Goal: Find specific page/section: Find specific page/section

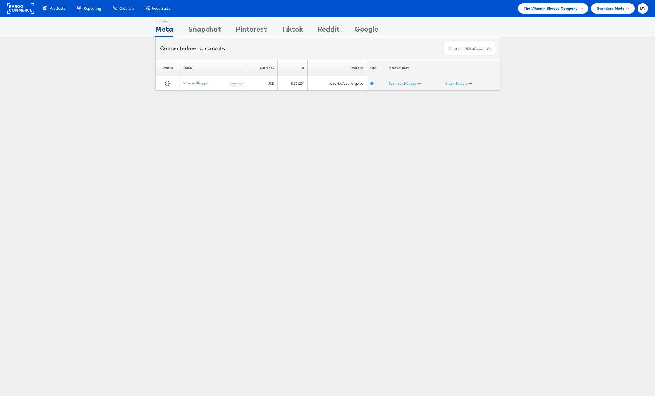
click at [523, 11] on div "The Vitamin Shoppe Company" at bounding box center [553, 8] width 70 height 10
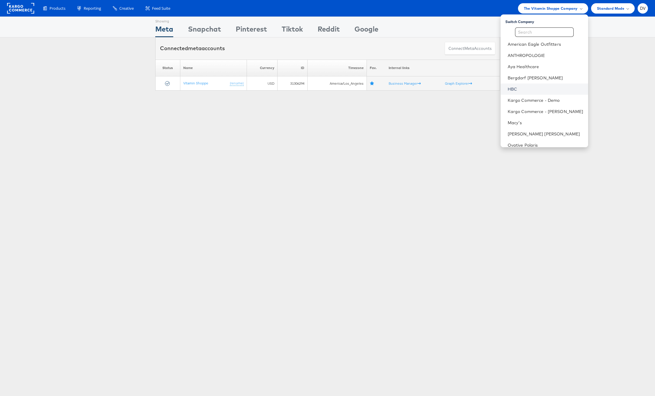
click at [527, 87] on link "HBC" at bounding box center [546, 89] width 76 height 6
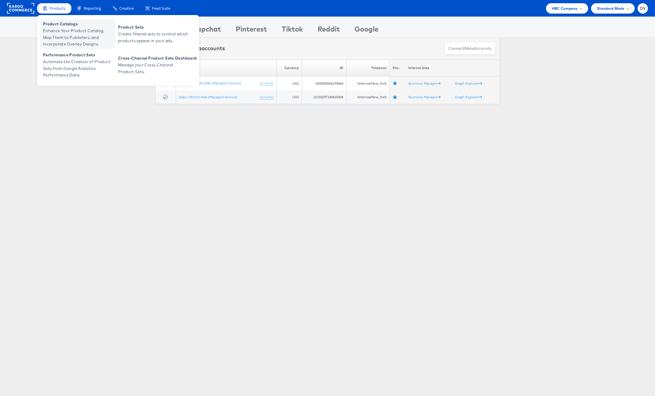
click at [54, 43] on span "Enhance Your Product Catalog, Map Them to Publishers, and Incorporate Overlay D…" at bounding box center [78, 37] width 71 height 20
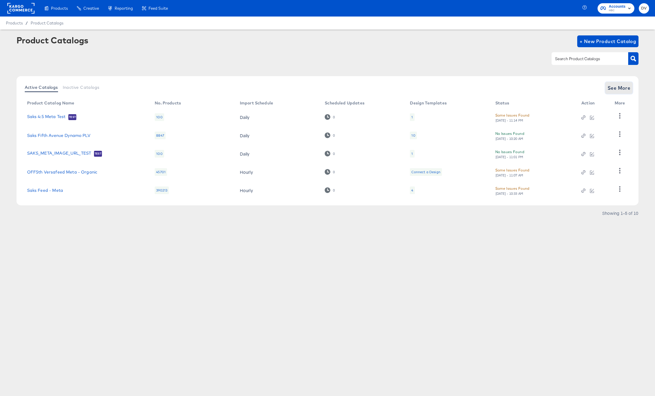
click at [606, 90] on button "See More" at bounding box center [620, 88] width 28 height 12
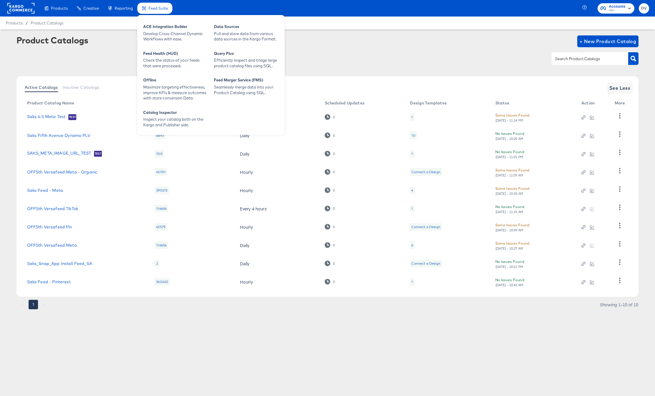
click at [152, 10] on span "Feed Suite" at bounding box center [158, 8] width 19 height 5
click at [152, 27] on div "ACE Integration Builder" at bounding box center [175, 27] width 65 height 7
